Goal: Check status

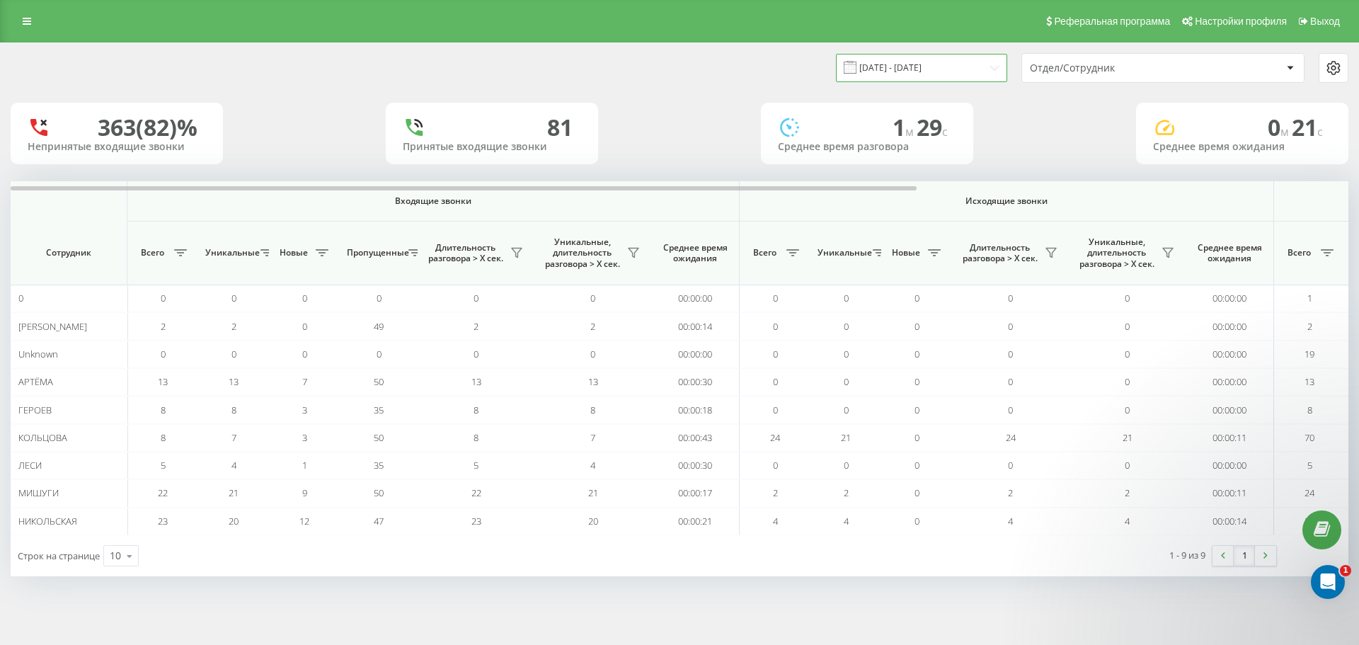
click at [906, 74] on input "[DATE] - [DATE]" at bounding box center [921, 68] width 171 height 28
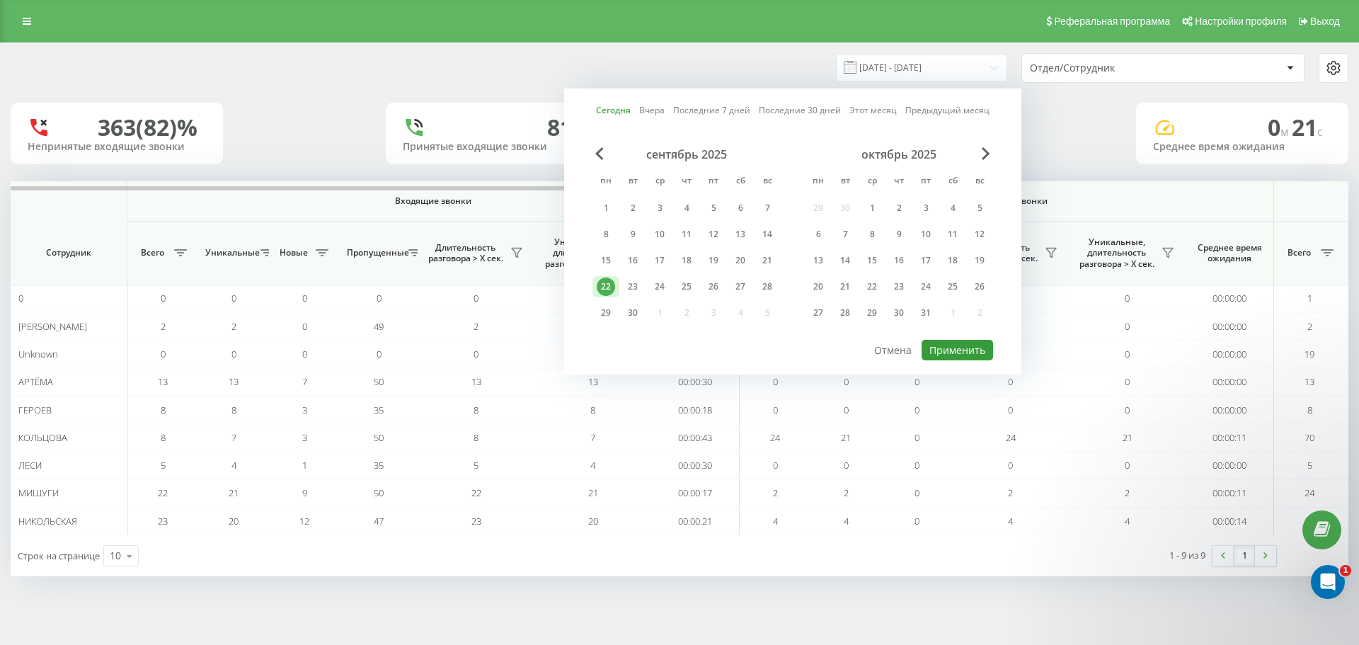
click at [954, 348] on button "Применить" at bounding box center [956, 350] width 71 height 21
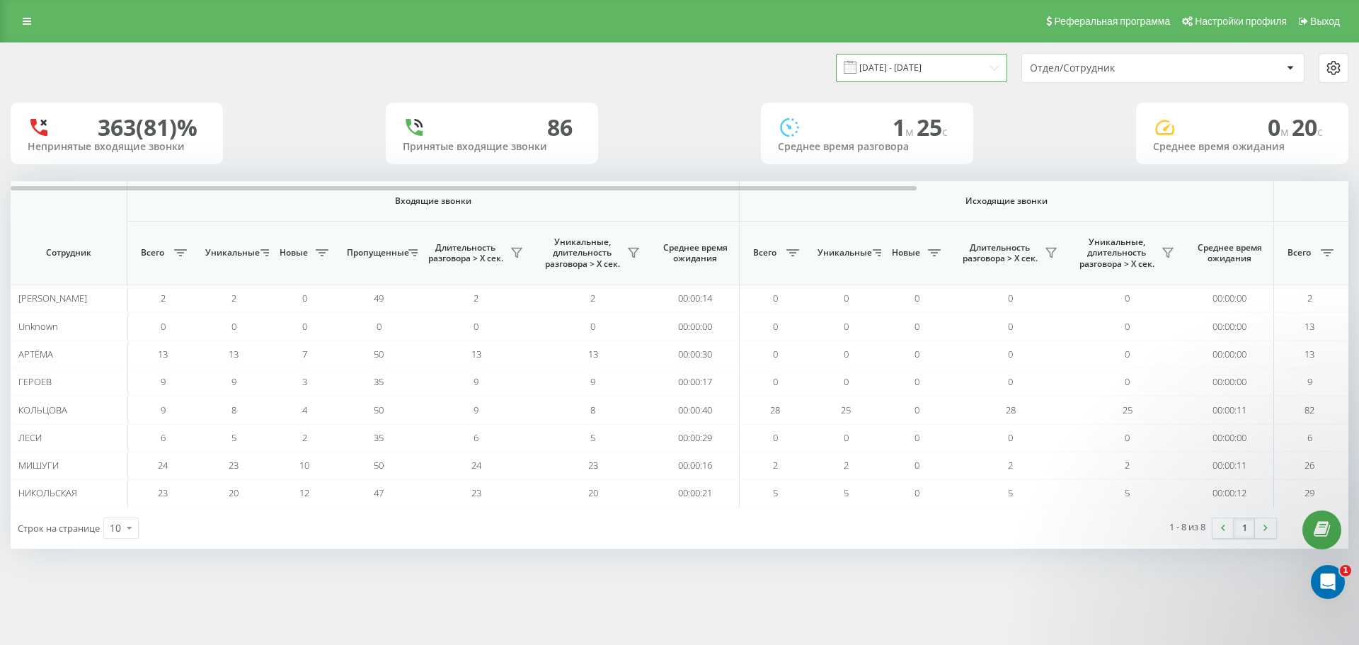
click at [929, 65] on input "[DATE] - [DATE]" at bounding box center [921, 68] width 171 height 28
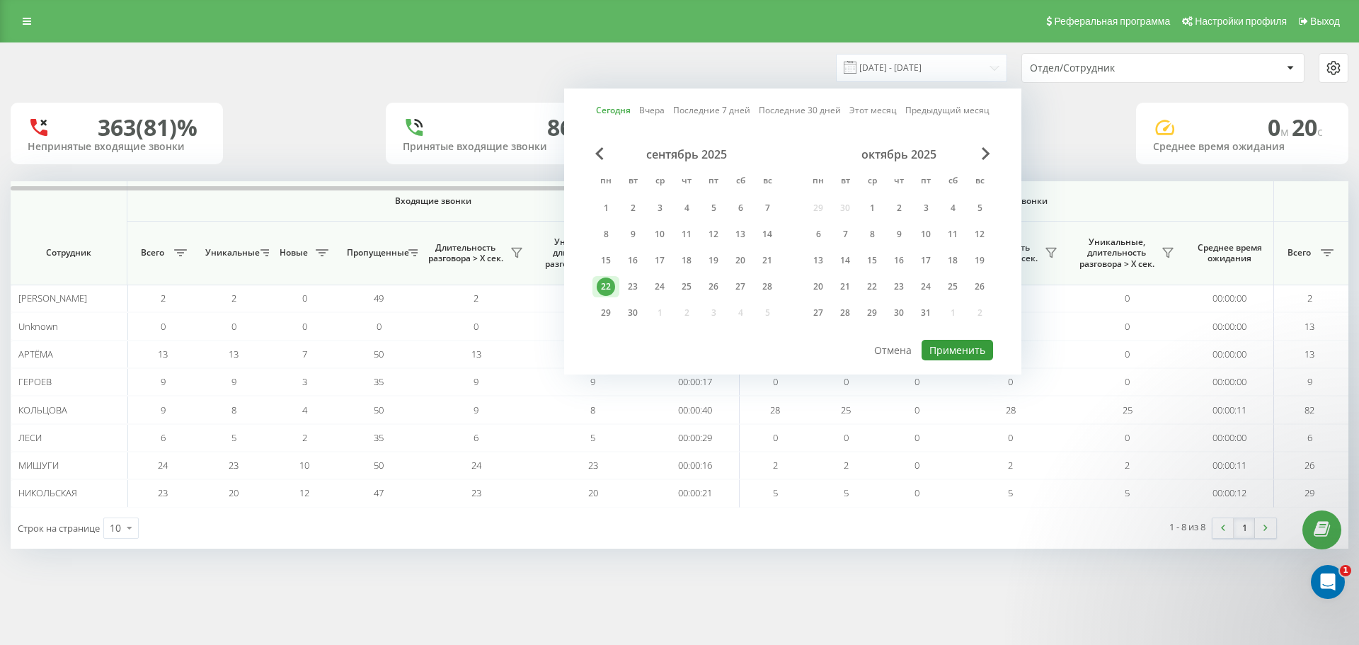
click at [952, 350] on button "Применить" at bounding box center [956, 350] width 71 height 21
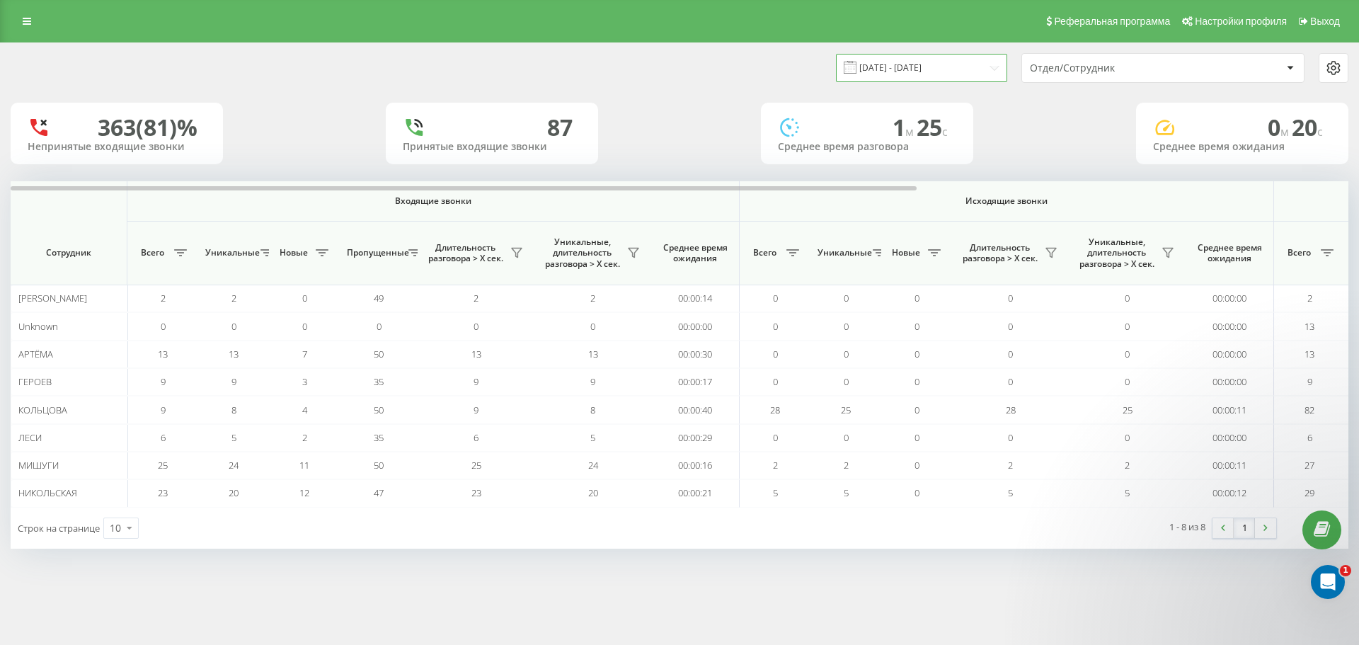
click at [907, 64] on input "[DATE] - [DATE]" at bounding box center [921, 68] width 171 height 28
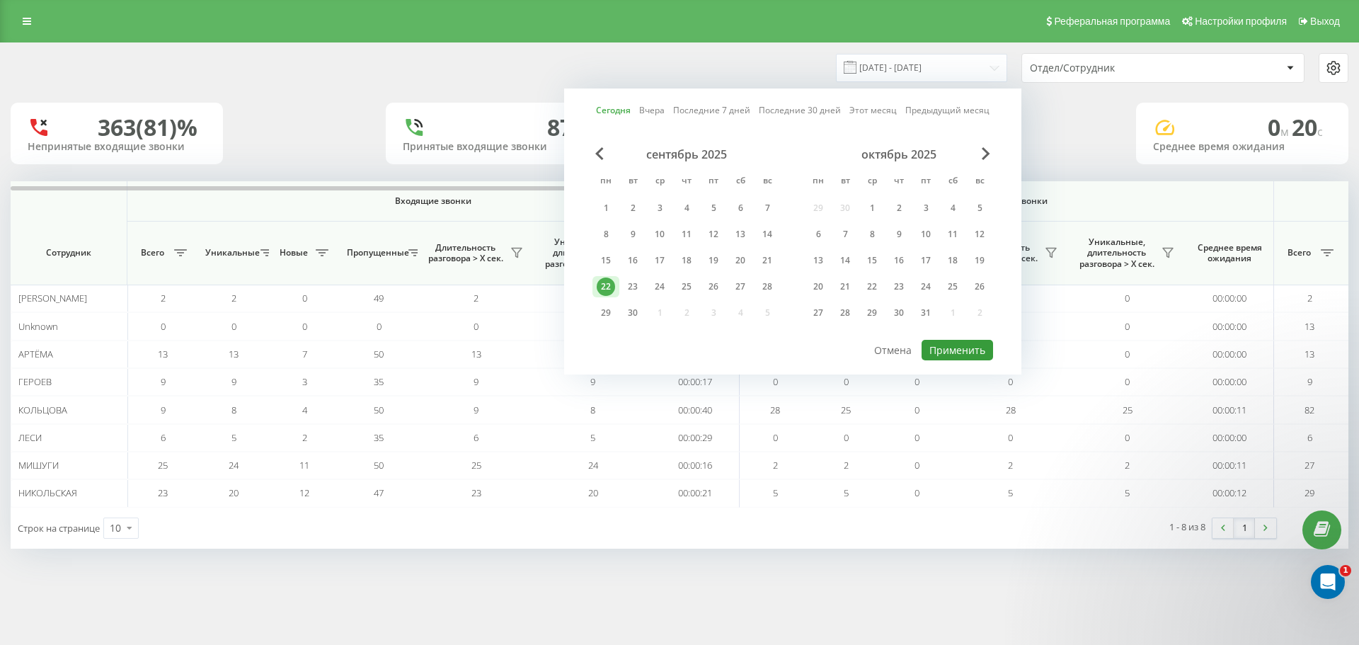
click at [966, 352] on button "Применить" at bounding box center [956, 350] width 71 height 21
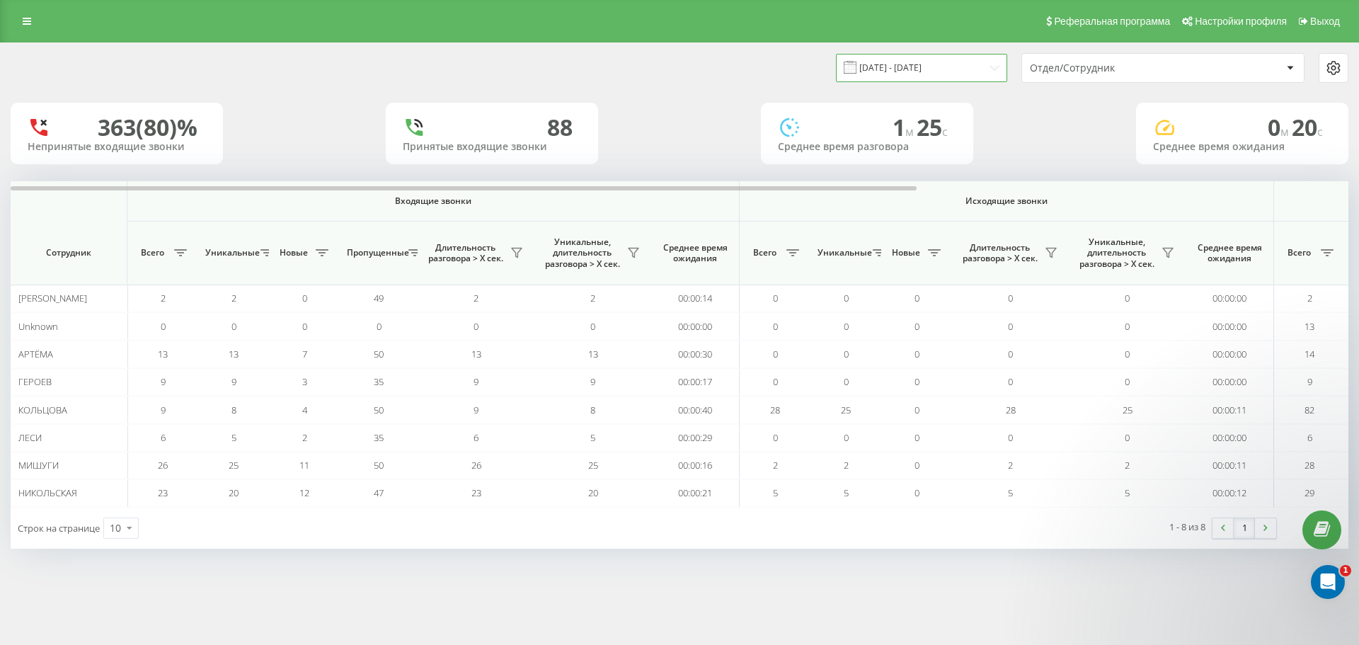
click at [917, 72] on input "[DATE] - [DATE]" at bounding box center [921, 68] width 171 height 28
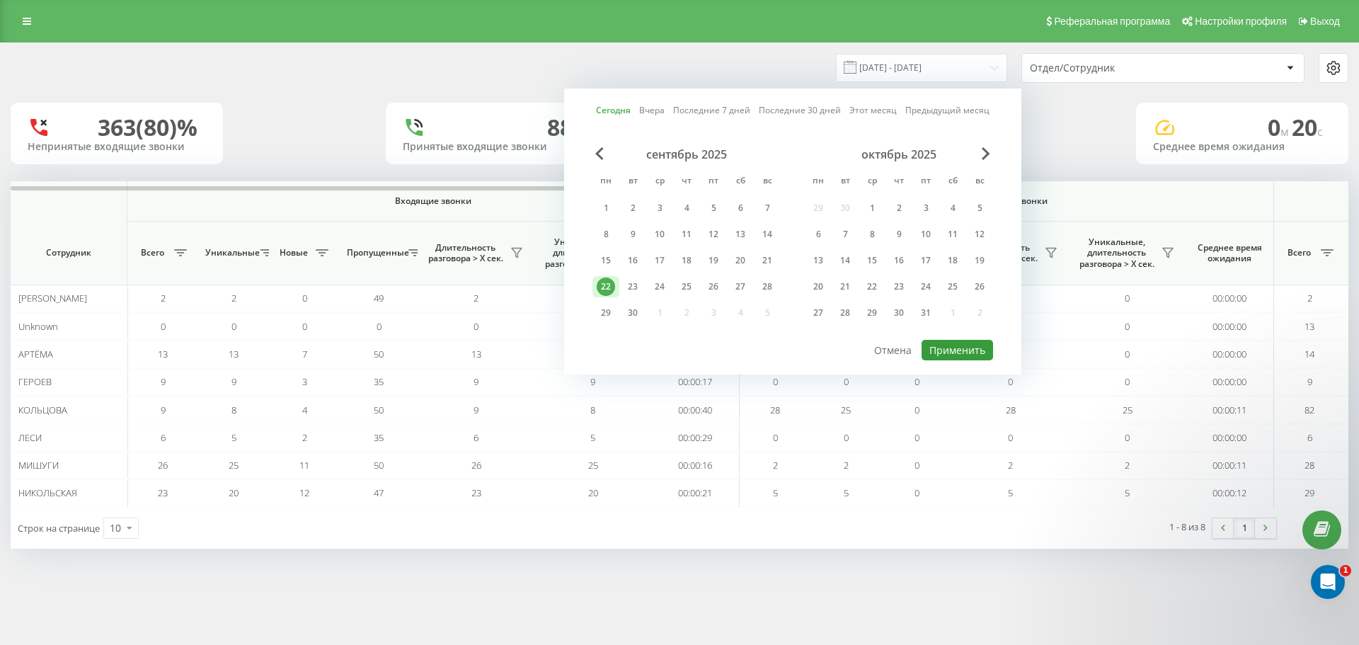
click at [962, 347] on button "Применить" at bounding box center [956, 350] width 71 height 21
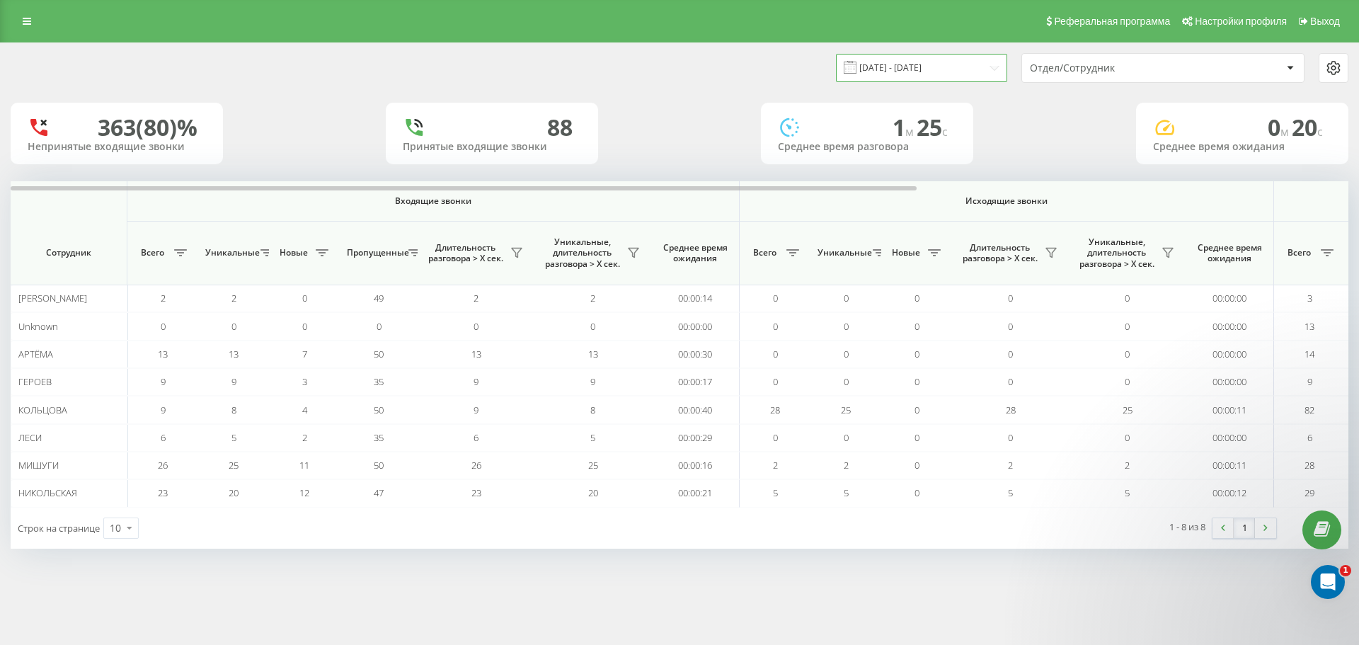
click at [931, 58] on input "[DATE] - [DATE]" at bounding box center [921, 68] width 171 height 28
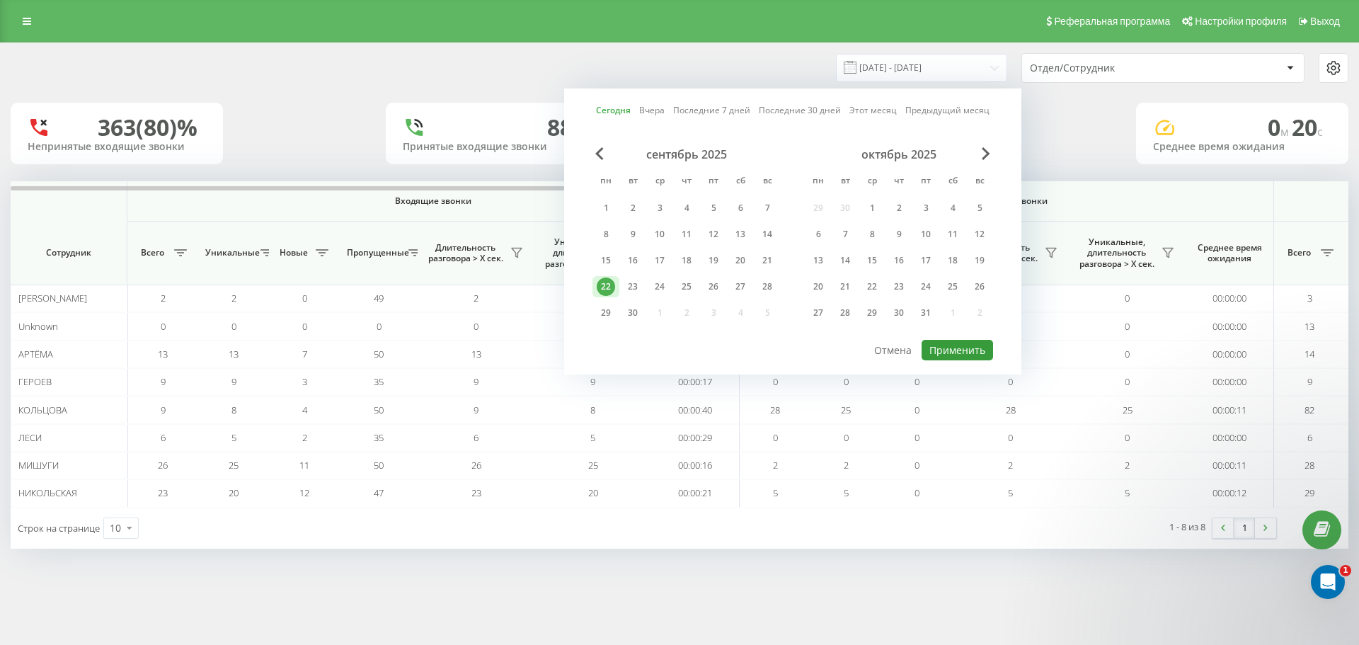
click at [976, 349] on button "Применить" at bounding box center [956, 350] width 71 height 21
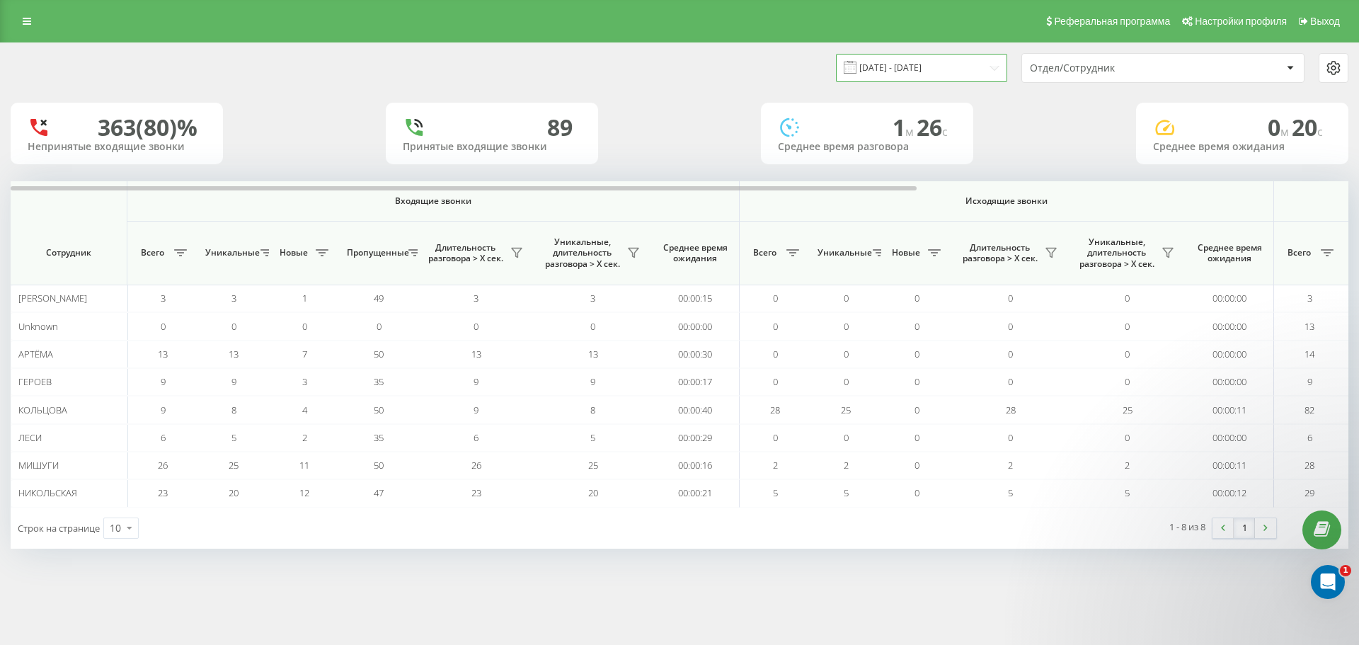
click at [946, 70] on input "[DATE] - [DATE]" at bounding box center [921, 68] width 171 height 28
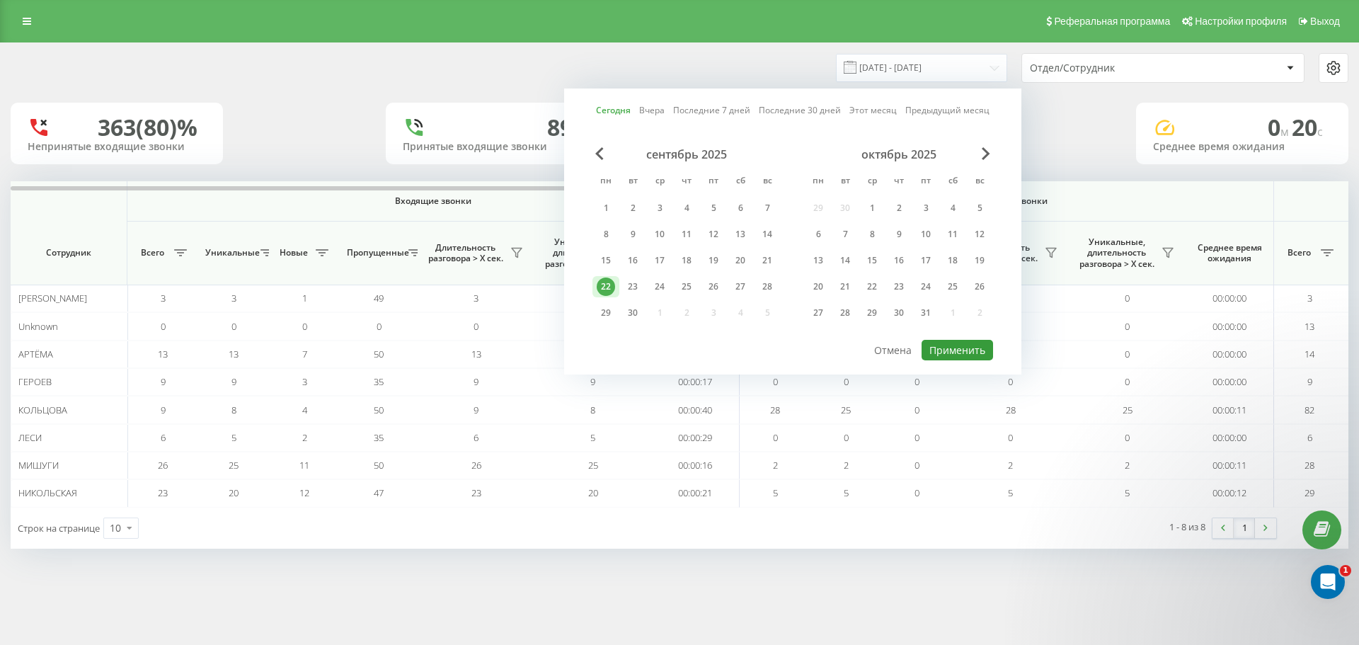
click at [960, 349] on button "Применить" at bounding box center [956, 350] width 71 height 21
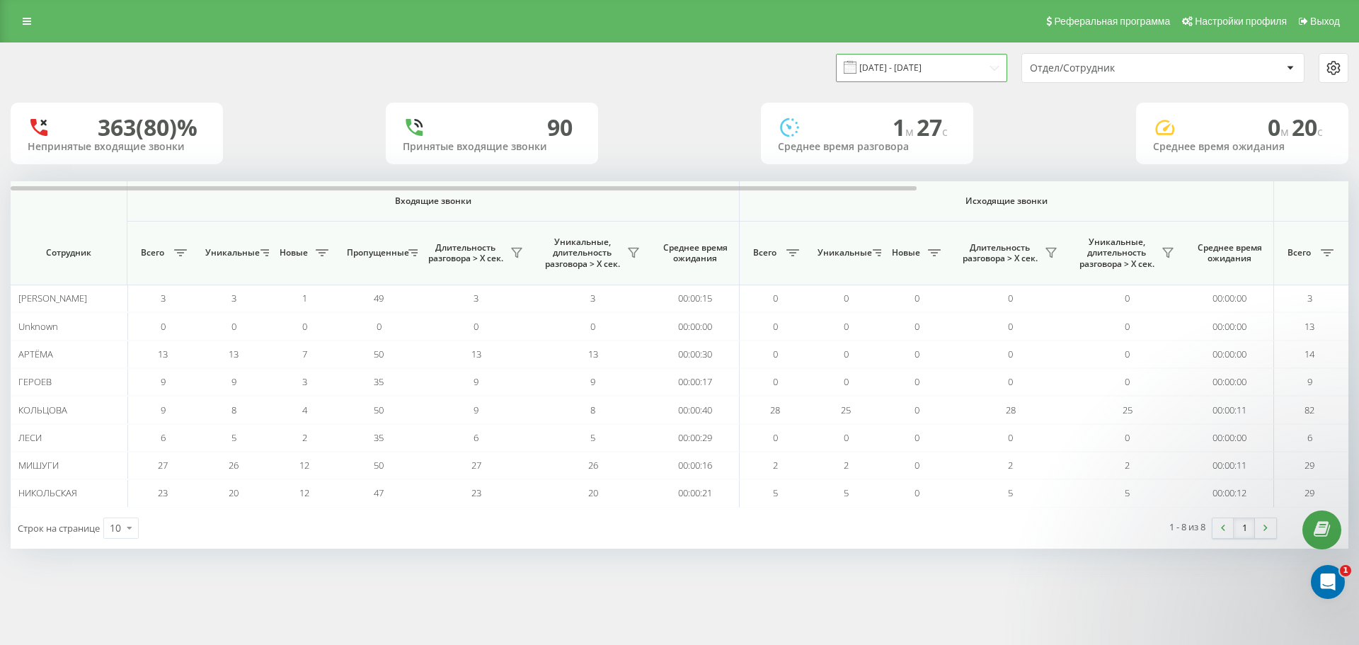
click at [907, 71] on input "[DATE] - [DATE]" at bounding box center [921, 68] width 171 height 28
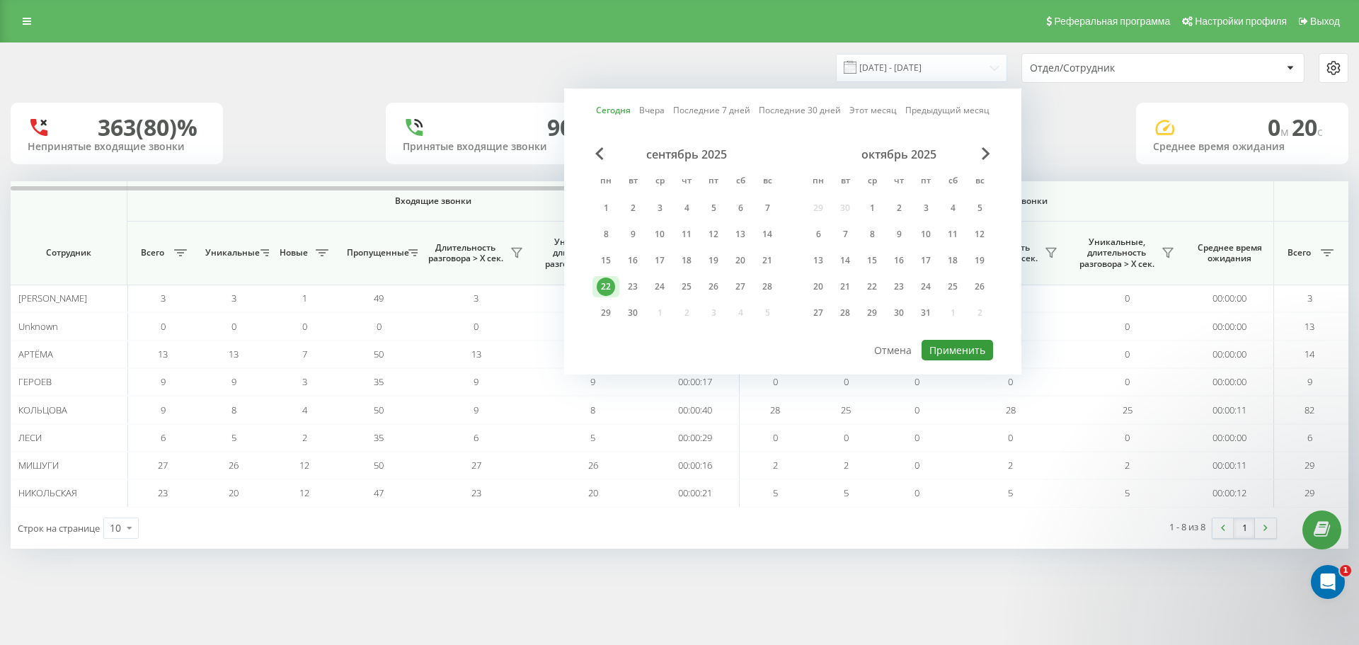
drag, startPoint x: 955, startPoint y: 352, endPoint x: 970, endPoint y: 326, distance: 30.1
click at [957, 352] on button "Применить" at bounding box center [956, 350] width 71 height 21
